Goal: Task Accomplishment & Management: Manage account settings

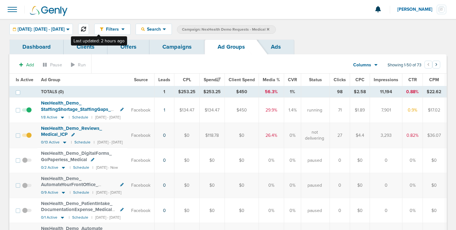
click at [86, 29] on icon at bounding box center [83, 28] width 5 height 5
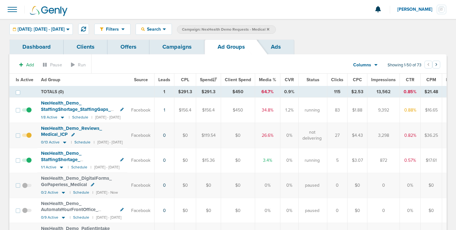
click at [169, 48] on link "Campaigns" at bounding box center [177, 46] width 55 height 15
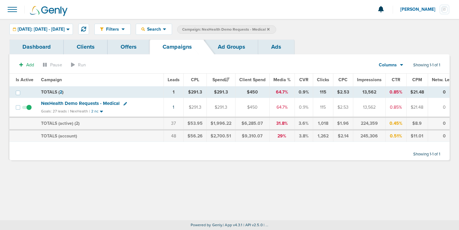
click at [124, 103] on icon at bounding box center [124, 103] width 3 height 3
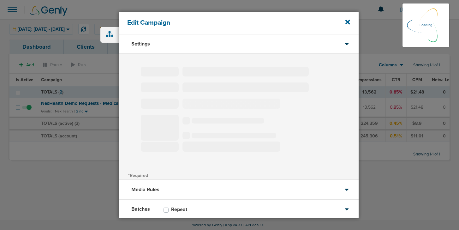
type input "NexHealth Demo Requests - Medical"
select select "Leads"
radio input "true"
select select "readOnly"
checkbox input "true"
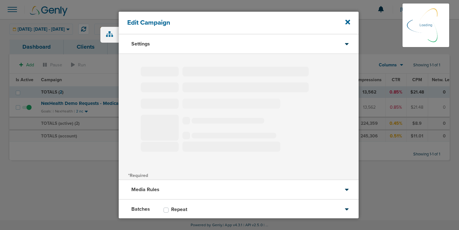
select select "1"
select select "2"
select select "3"
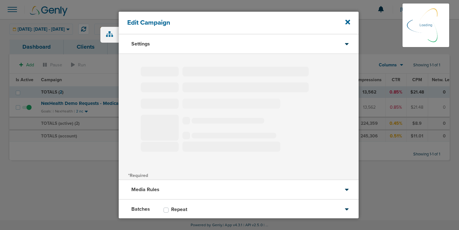
select select "3"
select select "4"
select select "6"
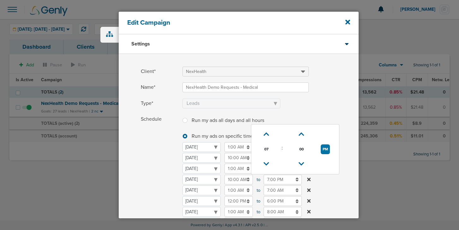
click at [272, 179] on input "7:00 PM" at bounding box center [282, 179] width 38 height 10
click at [266, 164] on icon at bounding box center [266, 164] width 6 height 4
type input "6:00 PM"
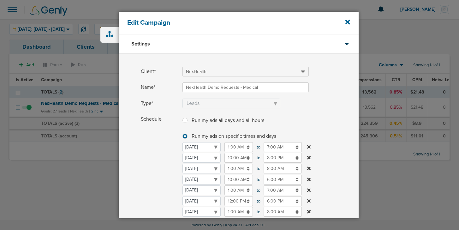
click at [166, 181] on span "Schedule" at bounding box center [160, 196] width 38 height 164
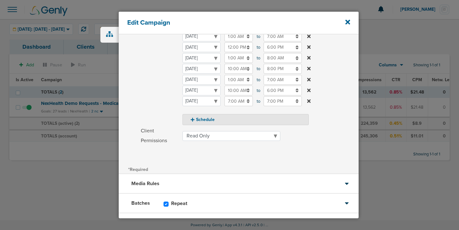
scroll to position [185, 0]
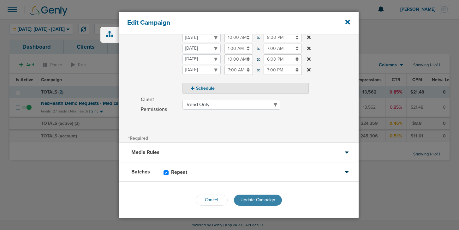
click at [247, 199] on span "Update Campaign" at bounding box center [257, 199] width 35 height 5
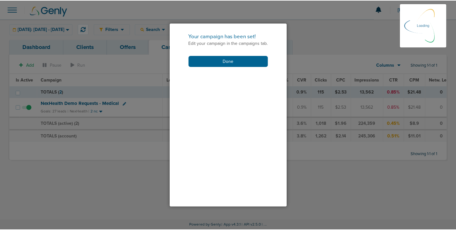
scroll to position [164, 0]
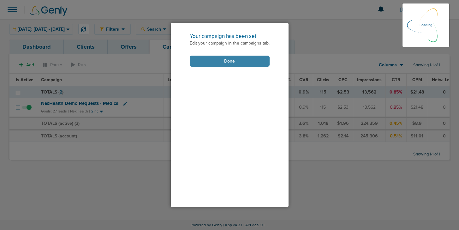
click at [207, 62] on button "Done" at bounding box center [230, 61] width 80 height 11
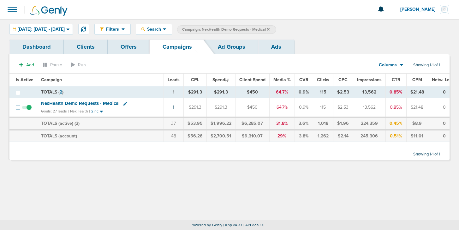
click at [89, 103] on span "NexHealth Demo Requests - Medical" at bounding box center [80, 103] width 79 height 6
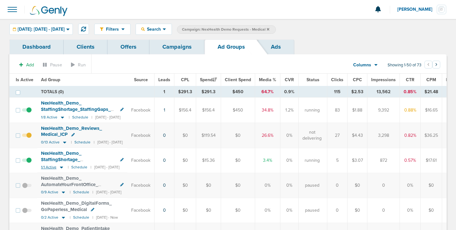
click at [60, 167] on icon at bounding box center [61, 168] width 3 height 2
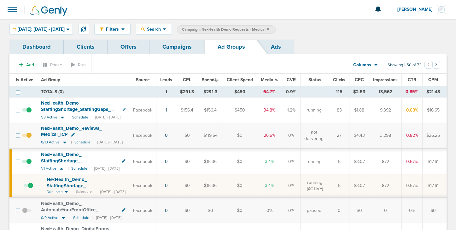
click at [65, 181] on span "NexHealth_ Demo_ StaffingShortage_ AutomationForFall_ Medical_ [DATE]?id=183&cm…" at bounding box center [86, 188] width 79 height 24
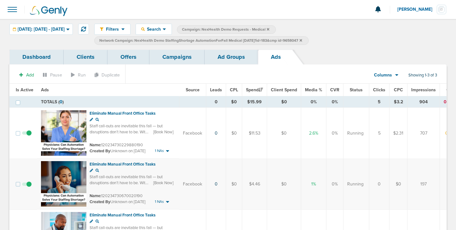
click at [225, 63] on link "Ad Groups" at bounding box center [231, 57] width 53 height 15
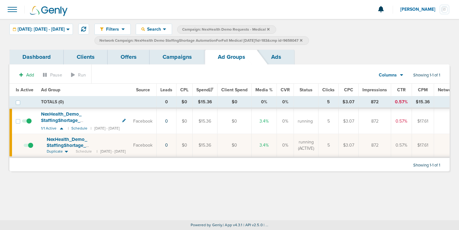
click at [309, 41] on label "Network Campaign: NexHealth Demo StaffingShortage AutomationForFall Medical [DA…" at bounding box center [201, 40] width 214 height 9
click at [302, 40] on icon at bounding box center [301, 40] width 3 height 3
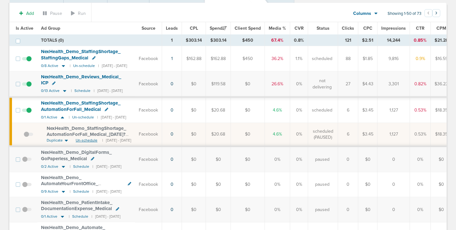
scroll to position [51, 0]
click at [76, 67] on small "Un-schedule" at bounding box center [84, 66] width 22 height 5
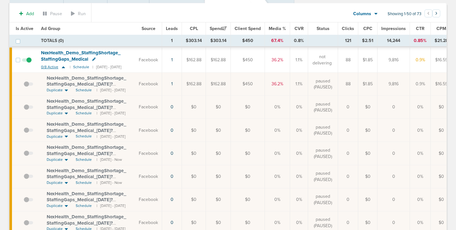
click at [63, 68] on icon at bounding box center [63, 67] width 3 height 2
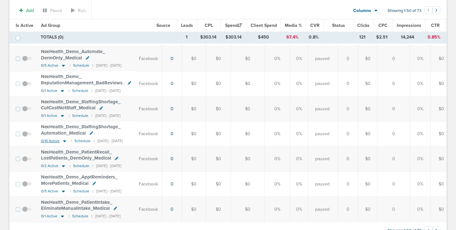
scroll to position [1164, 0]
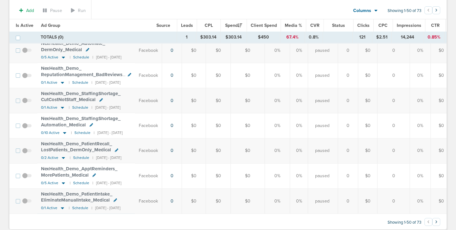
click at [438, 218] on button "›" at bounding box center [436, 222] width 8 height 8
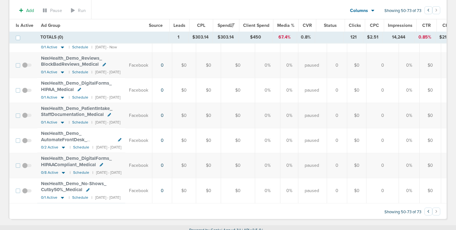
scroll to position [480, 0]
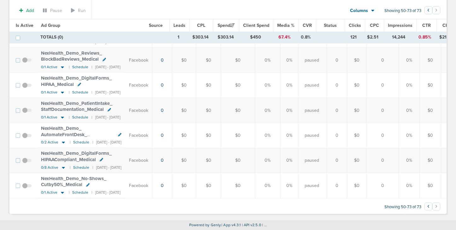
click at [426, 207] on button "‹" at bounding box center [429, 206] width 8 height 8
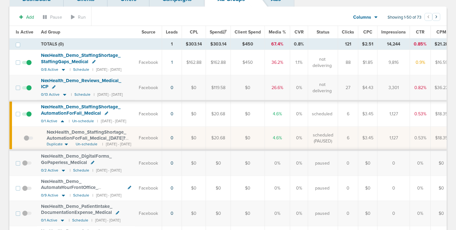
scroll to position [0, 0]
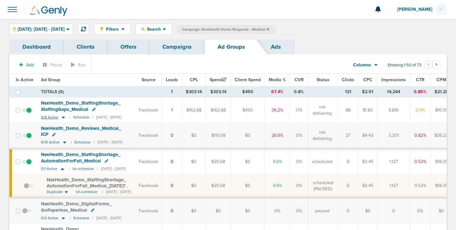
click at [62, 118] on icon at bounding box center [63, 117] width 3 height 2
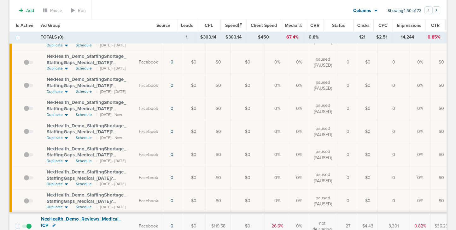
scroll to position [91, 0]
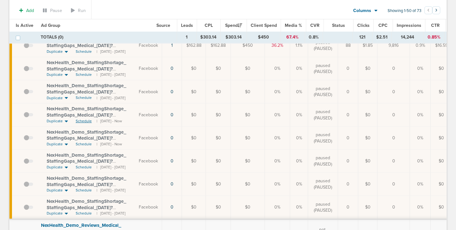
click at [85, 120] on span "Schedule" at bounding box center [84, 120] width 16 height 5
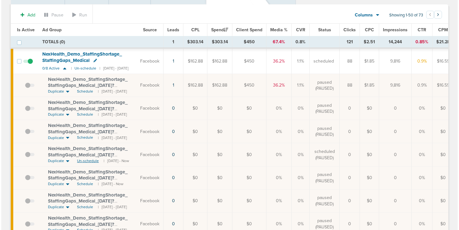
scroll to position [0, 0]
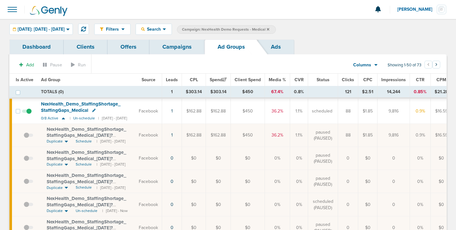
click at [182, 47] on link "Campaigns" at bounding box center [177, 46] width 55 height 15
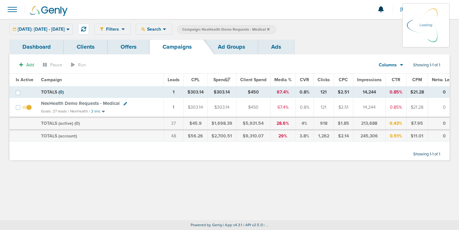
click at [269, 30] on icon at bounding box center [268, 29] width 3 height 3
click at [269, 29] on icon at bounding box center [268, 29] width 3 height 3
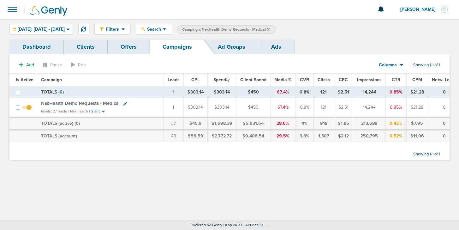
click at [269, 29] on icon at bounding box center [268, 29] width 3 height 3
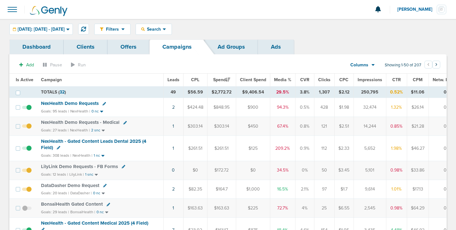
click at [78, 104] on span "NexHealth Demo Requests" at bounding box center [70, 103] width 58 height 6
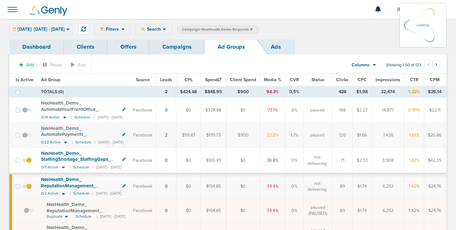
click at [181, 50] on link "Campaigns" at bounding box center [177, 46] width 55 height 15
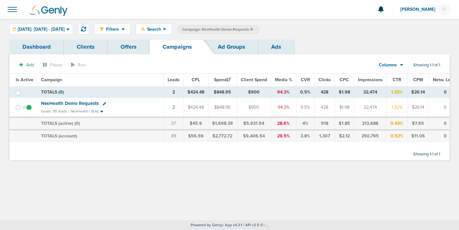
click at [103, 102] on icon at bounding box center [104, 103] width 3 height 3
select select
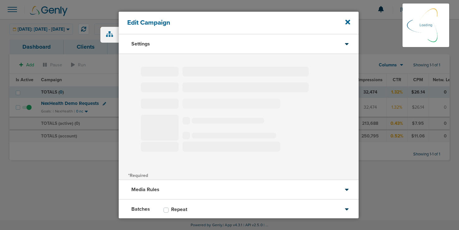
type input "NexHealth Demo Requests"
select select "Leads"
radio input "true"
select select "readWrite"
checkbox input "true"
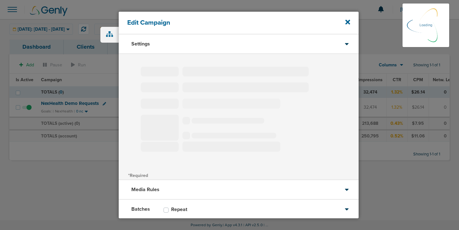
select select "1"
select select "2"
select select "3"
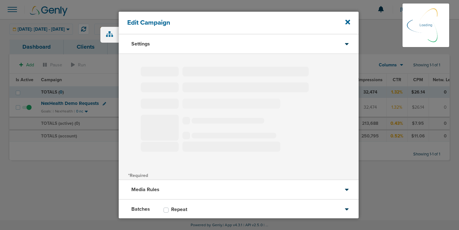
select select "4"
select select "6"
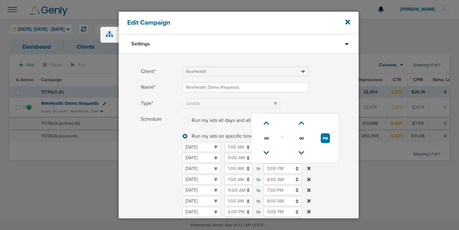
click at [273, 167] on input "9:00 PM" at bounding box center [282, 168] width 38 height 10
click at [266, 153] on icon at bounding box center [266, 153] width 6 height 4
type input "6:00 PM"
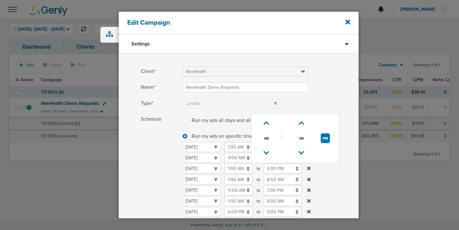
click at [141, 181] on span "Schedule" at bounding box center [160, 191] width 38 height 154
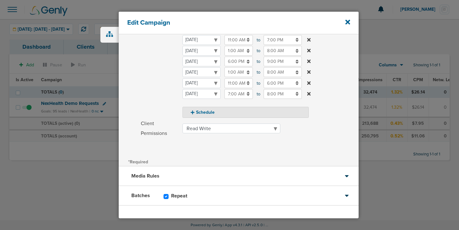
scroll to position [173, 0]
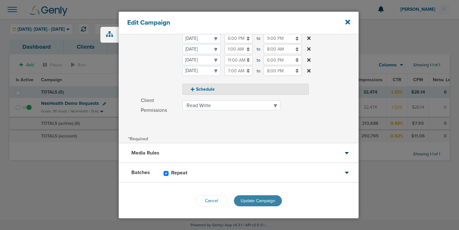
click at [267, 198] on span "Update Campaign" at bounding box center [257, 200] width 35 height 5
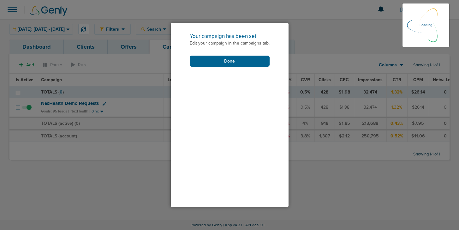
scroll to position [154, 0]
click at [237, 60] on button "Done" at bounding box center [230, 61] width 80 height 11
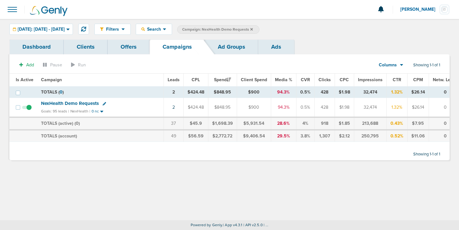
click at [78, 103] on span "NexHealth Demo Requests" at bounding box center [70, 103] width 58 height 6
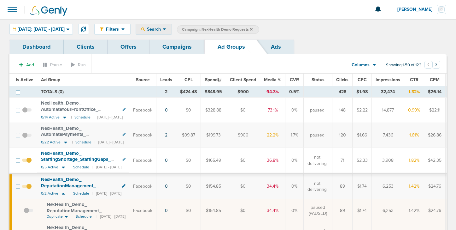
click at [172, 28] on div "Search" at bounding box center [154, 29] width 36 height 10
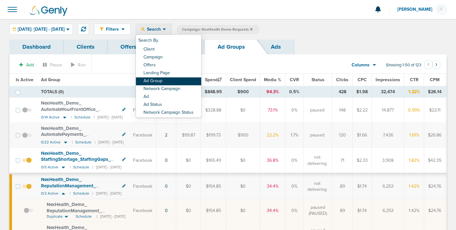
click at [177, 79] on link "Ad Group" at bounding box center [168, 81] width 65 height 8
select select "adGroupName"
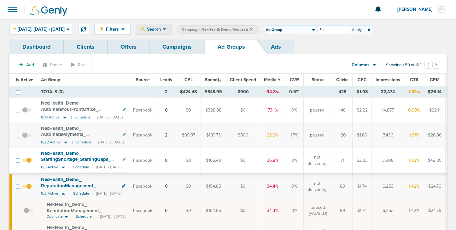
type input "Fall"
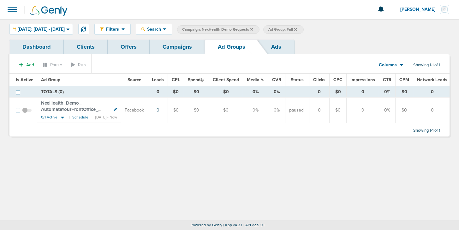
click at [61, 116] on icon at bounding box center [62, 117] width 3 height 2
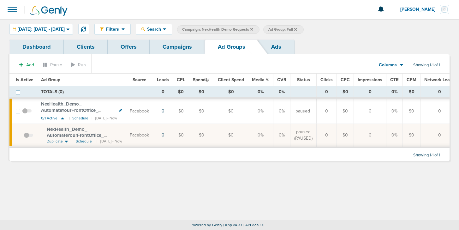
click at [82, 141] on span "Schedule" at bounding box center [84, 140] width 16 height 5
